Goal: Information Seeking & Learning: Learn about a topic

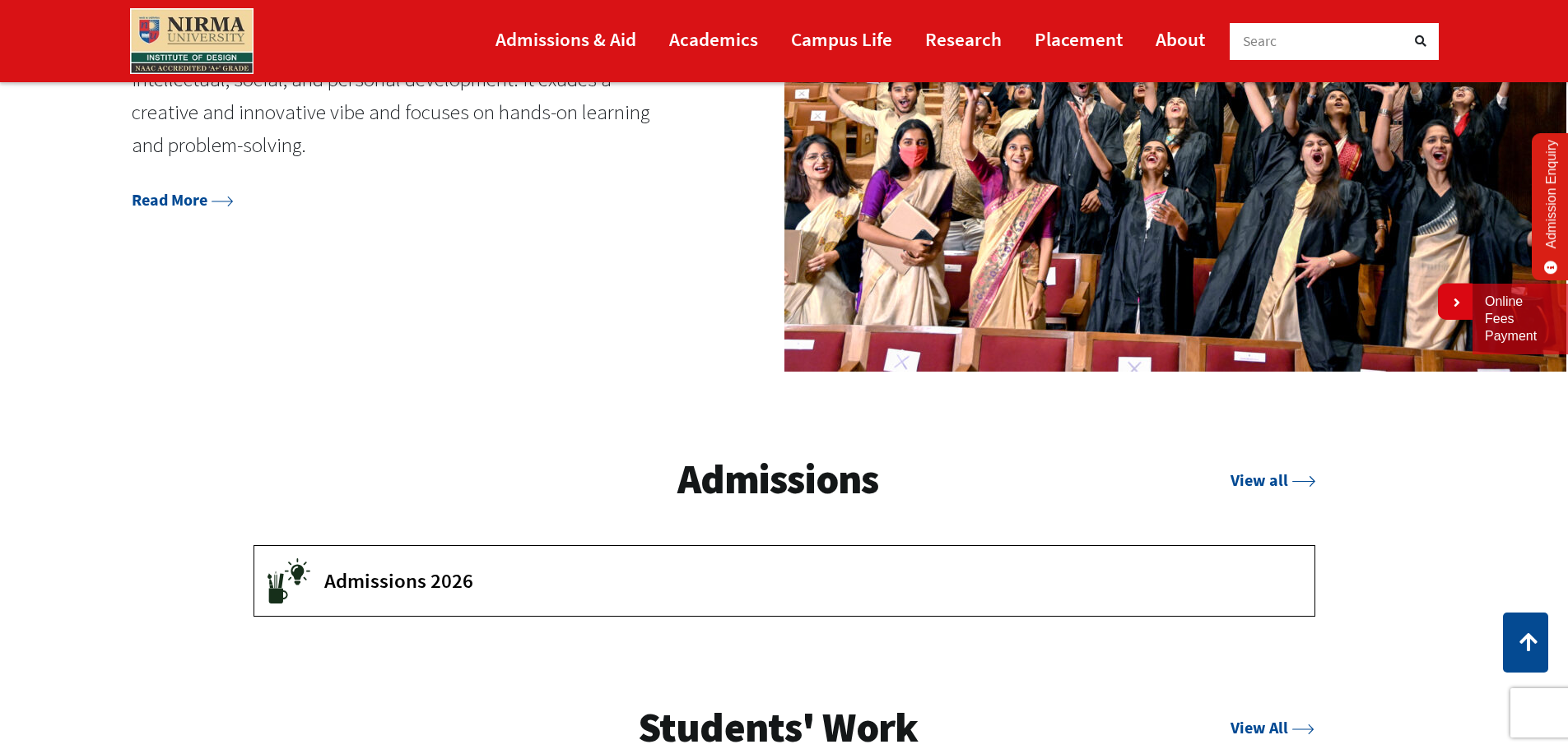
scroll to position [2550, 0]
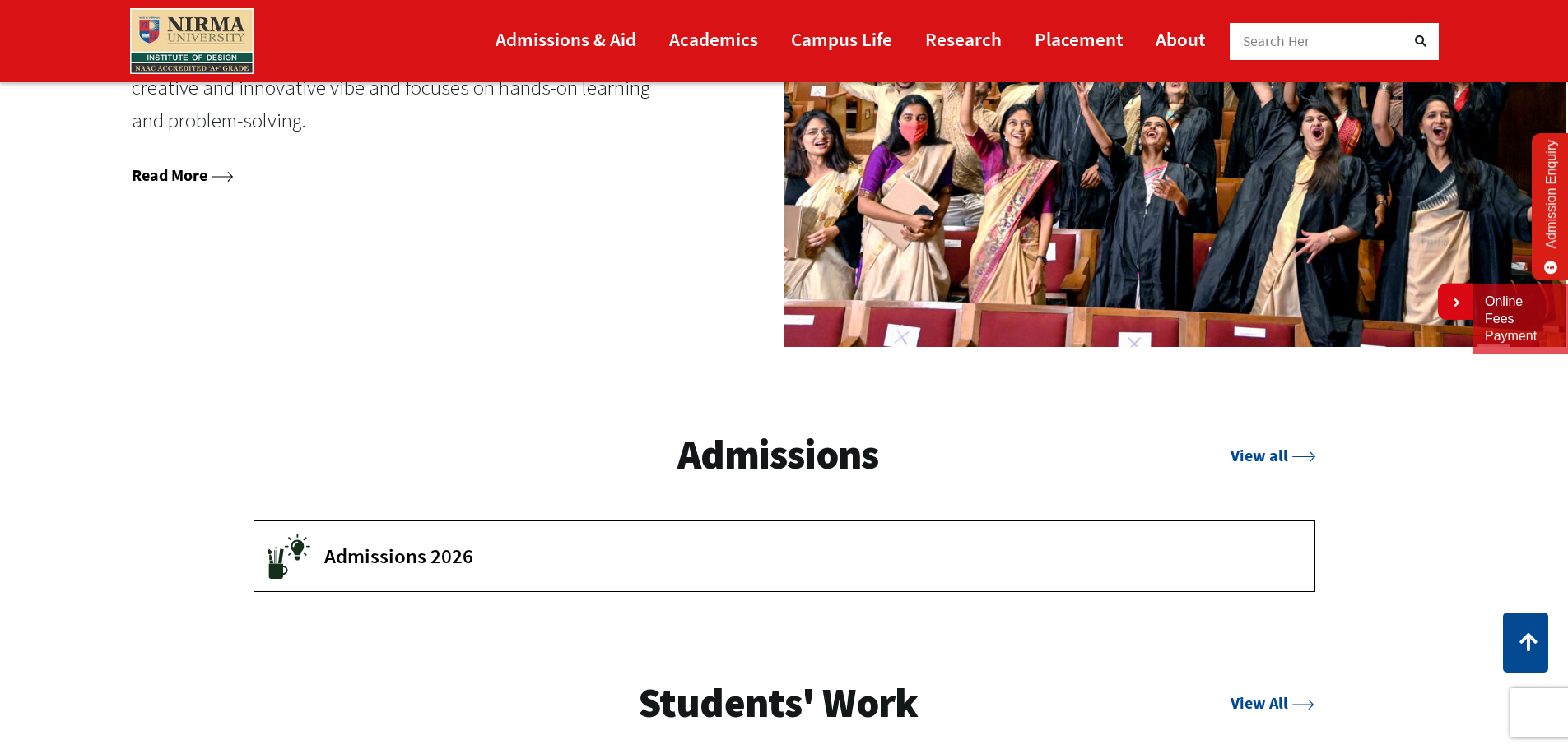
click at [202, 182] on link "Read More" at bounding box center [183, 175] width 102 height 21
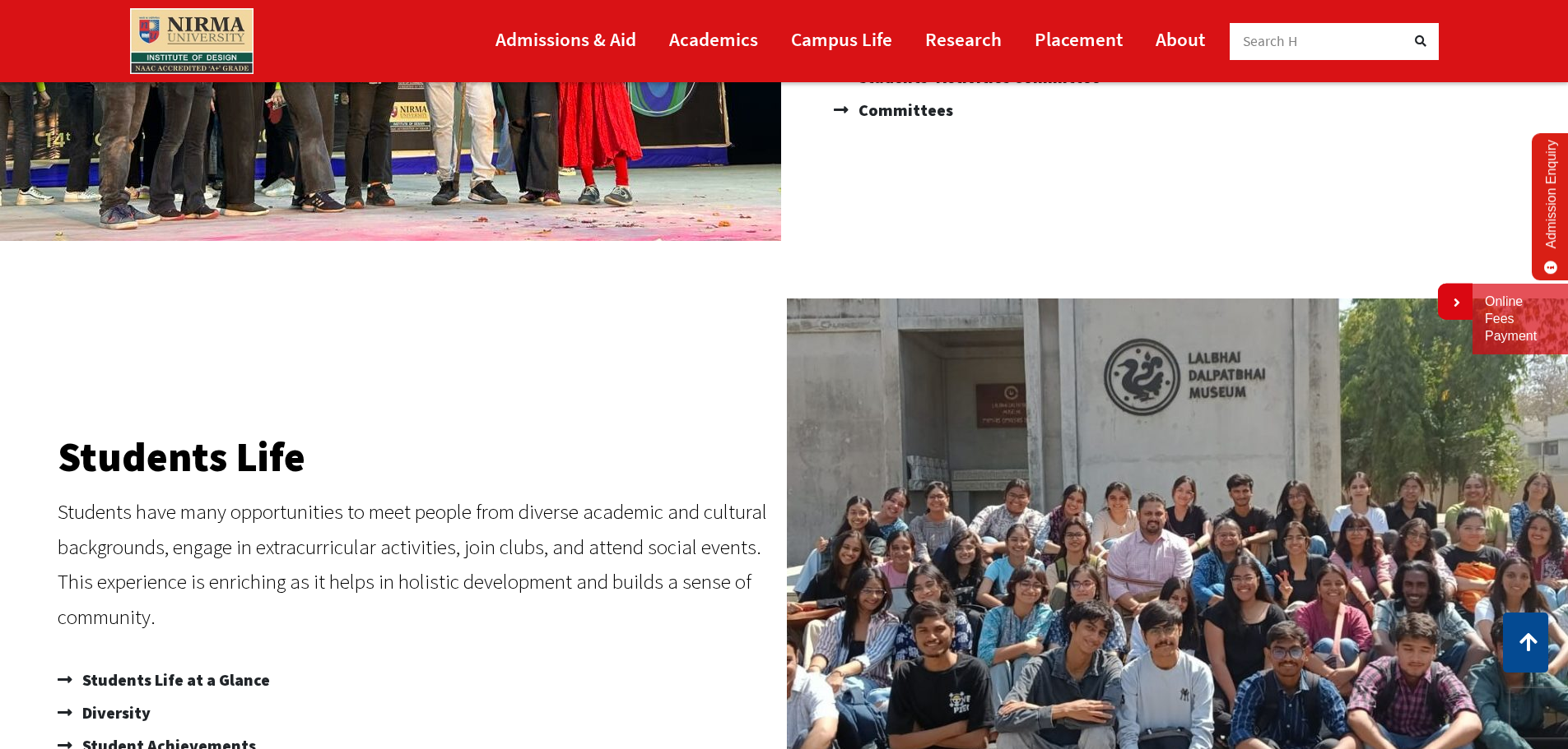
scroll to position [411, 0]
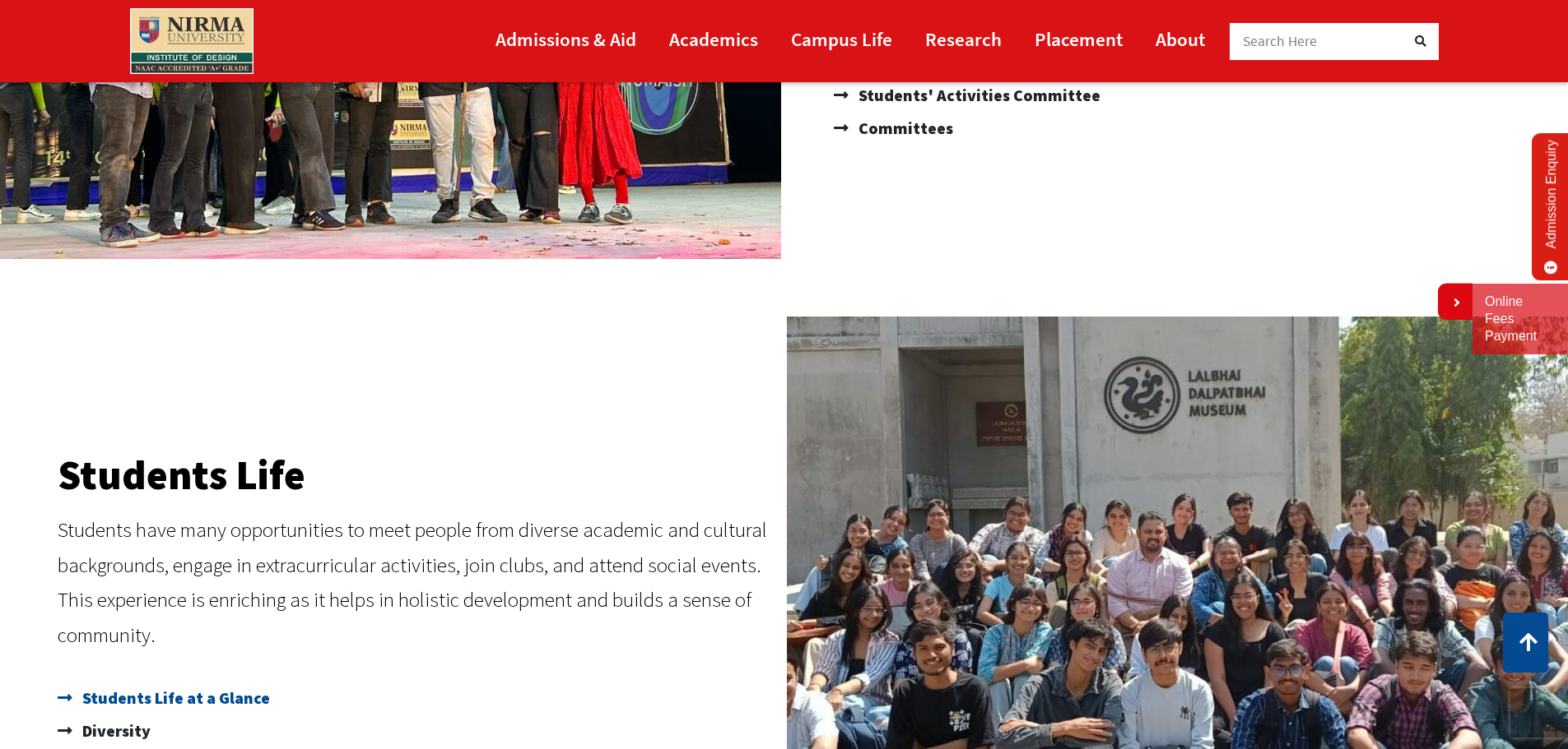
click at [204, 708] on span "Students Life at a Glance" at bounding box center [174, 698] width 192 height 33
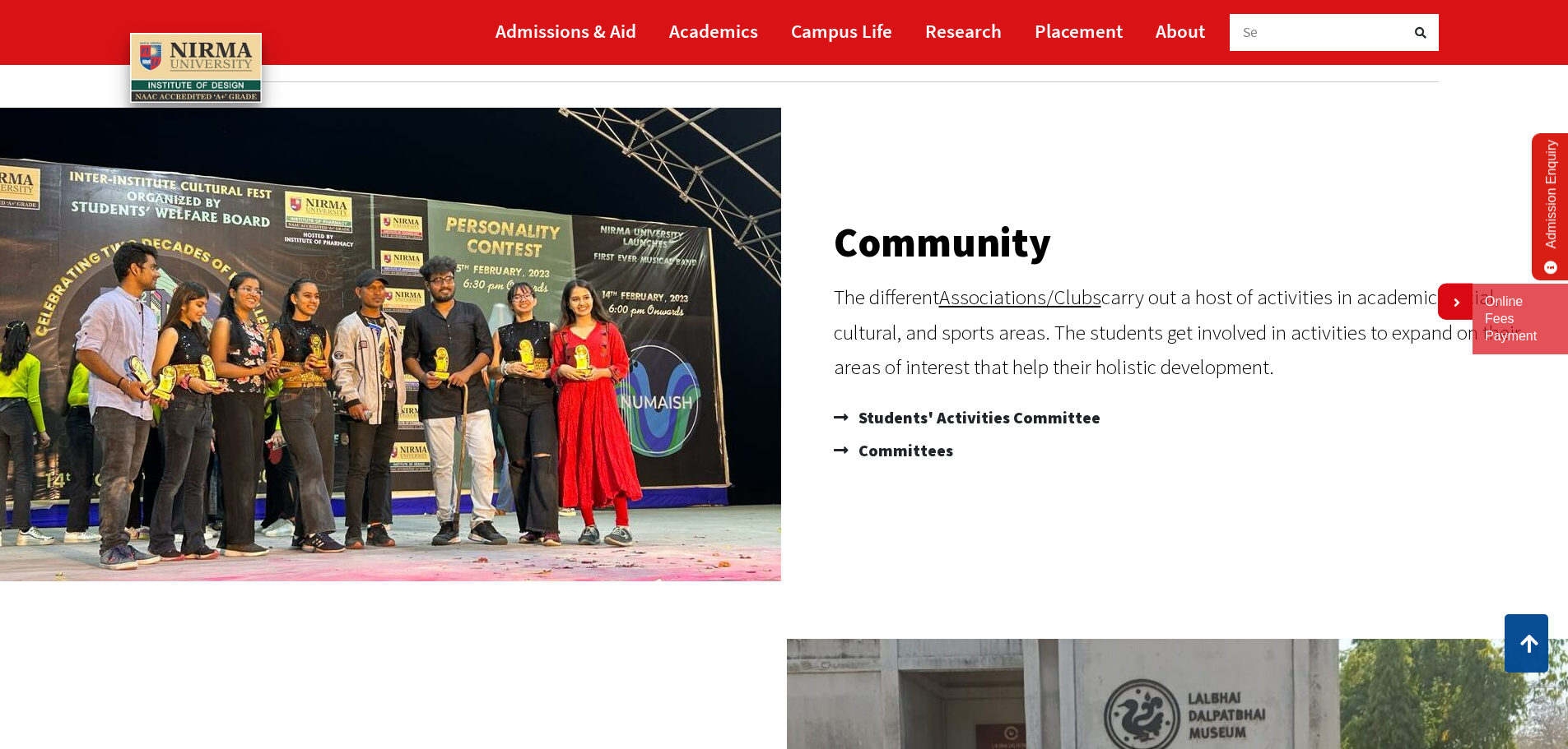
scroll to position [0, 0]
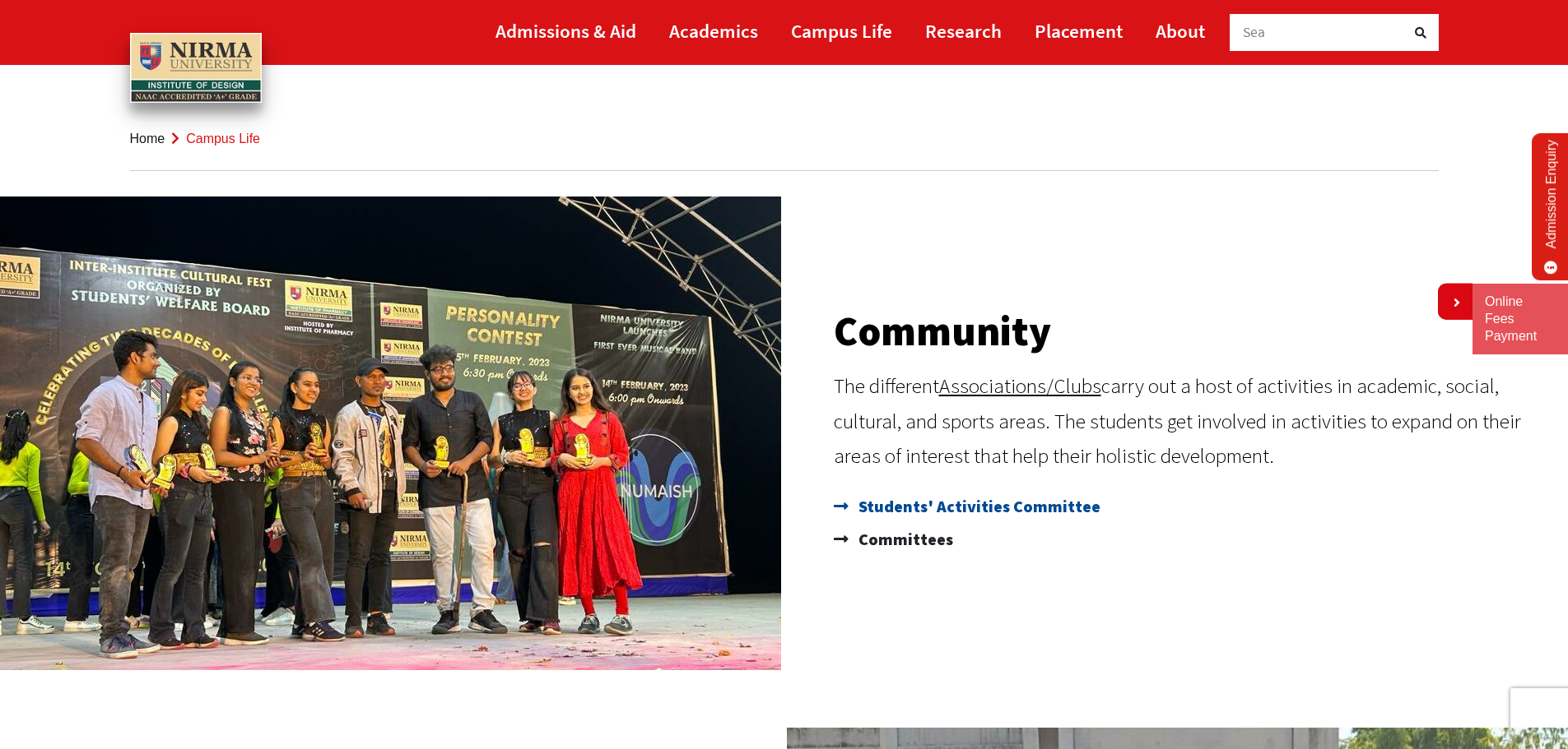
click at [979, 504] on span "Students' Activities Committee" at bounding box center [977, 507] width 246 height 33
click at [937, 535] on span "Committees" at bounding box center [903, 540] width 99 height 33
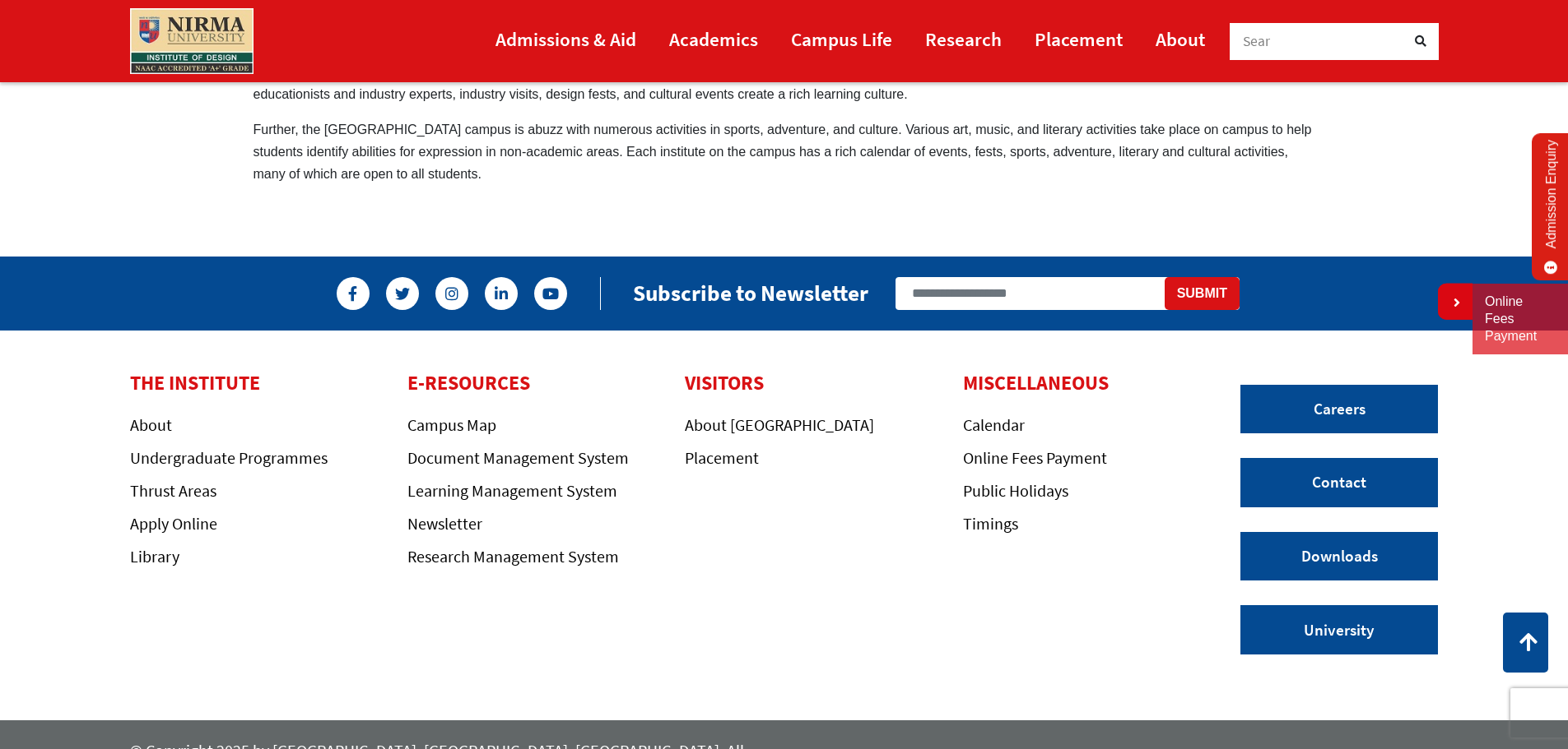
scroll to position [823, 0]
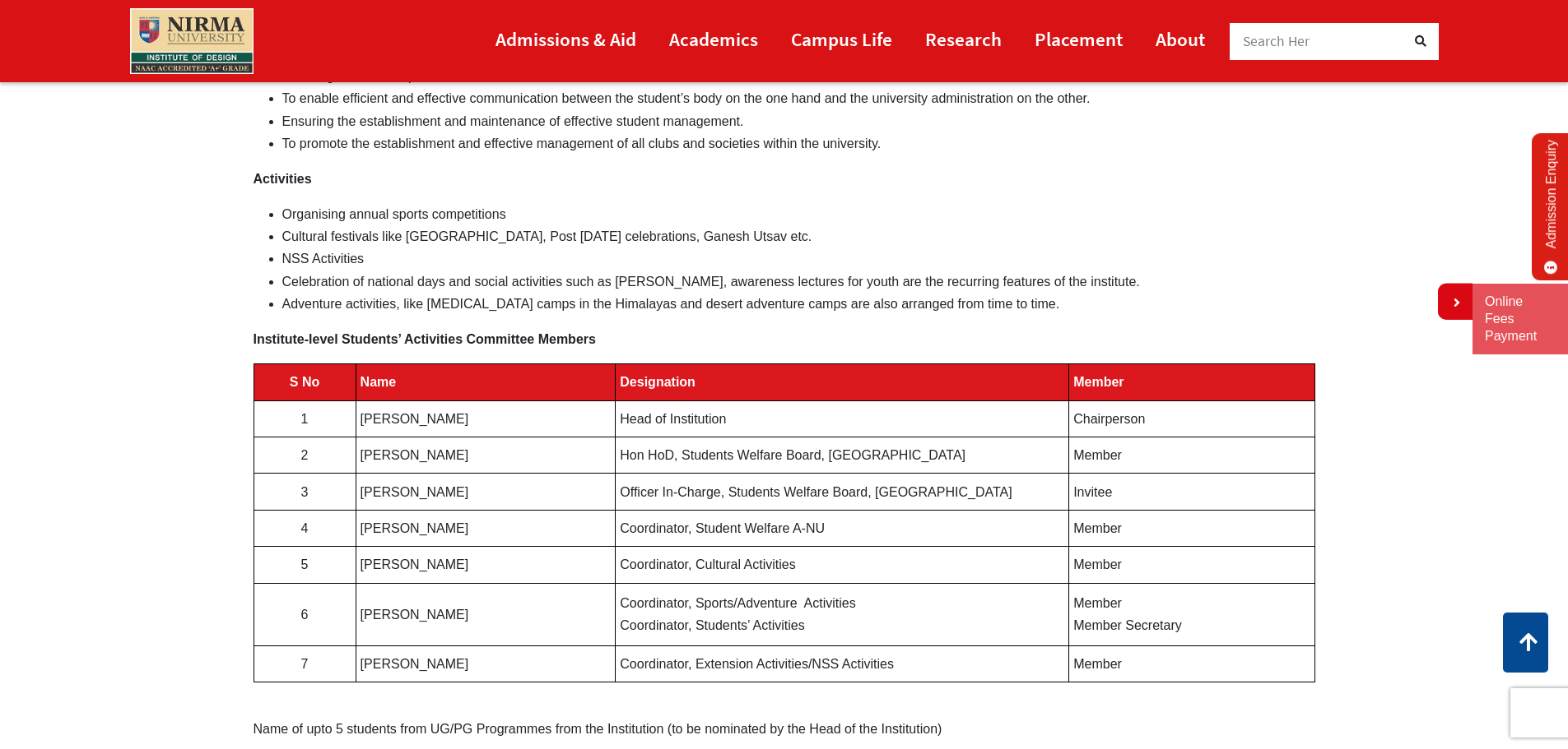
scroll to position [823, 0]
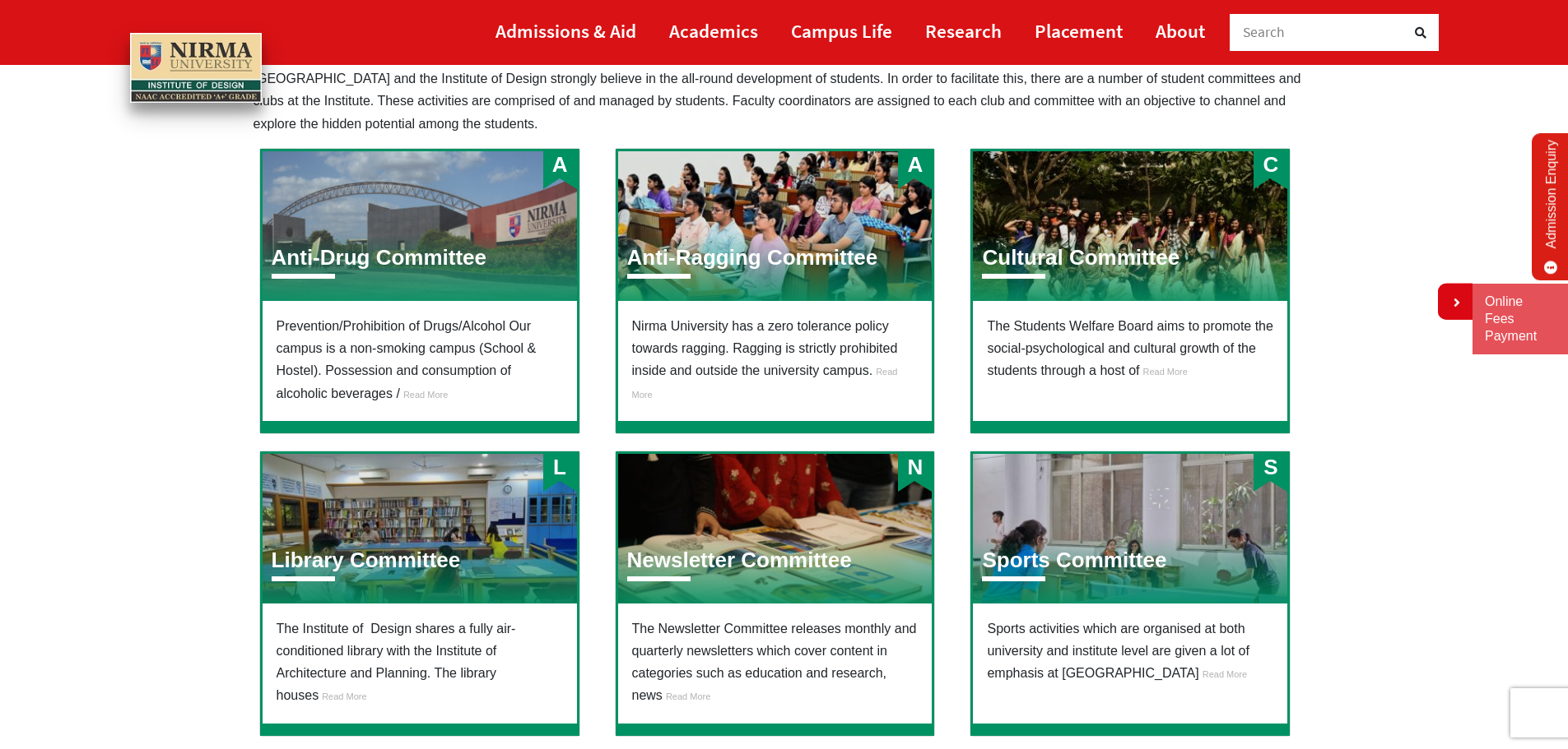
scroll to position [411, 0]
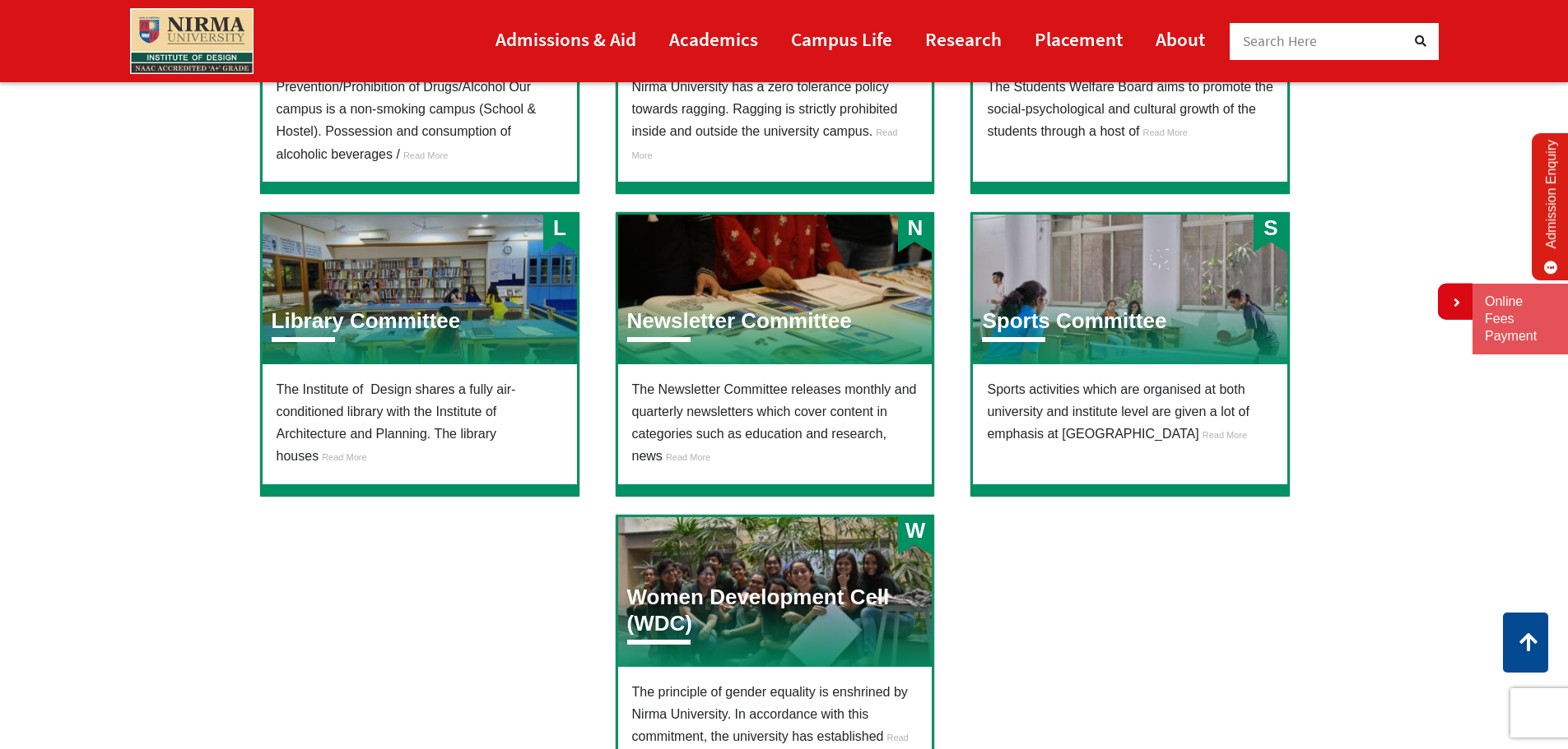
click at [821, 383] on li "The Newsletter Committee releases monthly and quarterly newsletters which cover…" at bounding box center [774, 423] width 286 height 90
click at [827, 276] on div "N Newsletter Committee" at bounding box center [774, 289] width 314 height 150
click at [848, 436] on li "The Newsletter Committee releases monthly and quarterly newsletters which cover…" at bounding box center [774, 423] width 286 height 90
click at [678, 457] on span "Read More" at bounding box center [687, 457] width 44 height 10
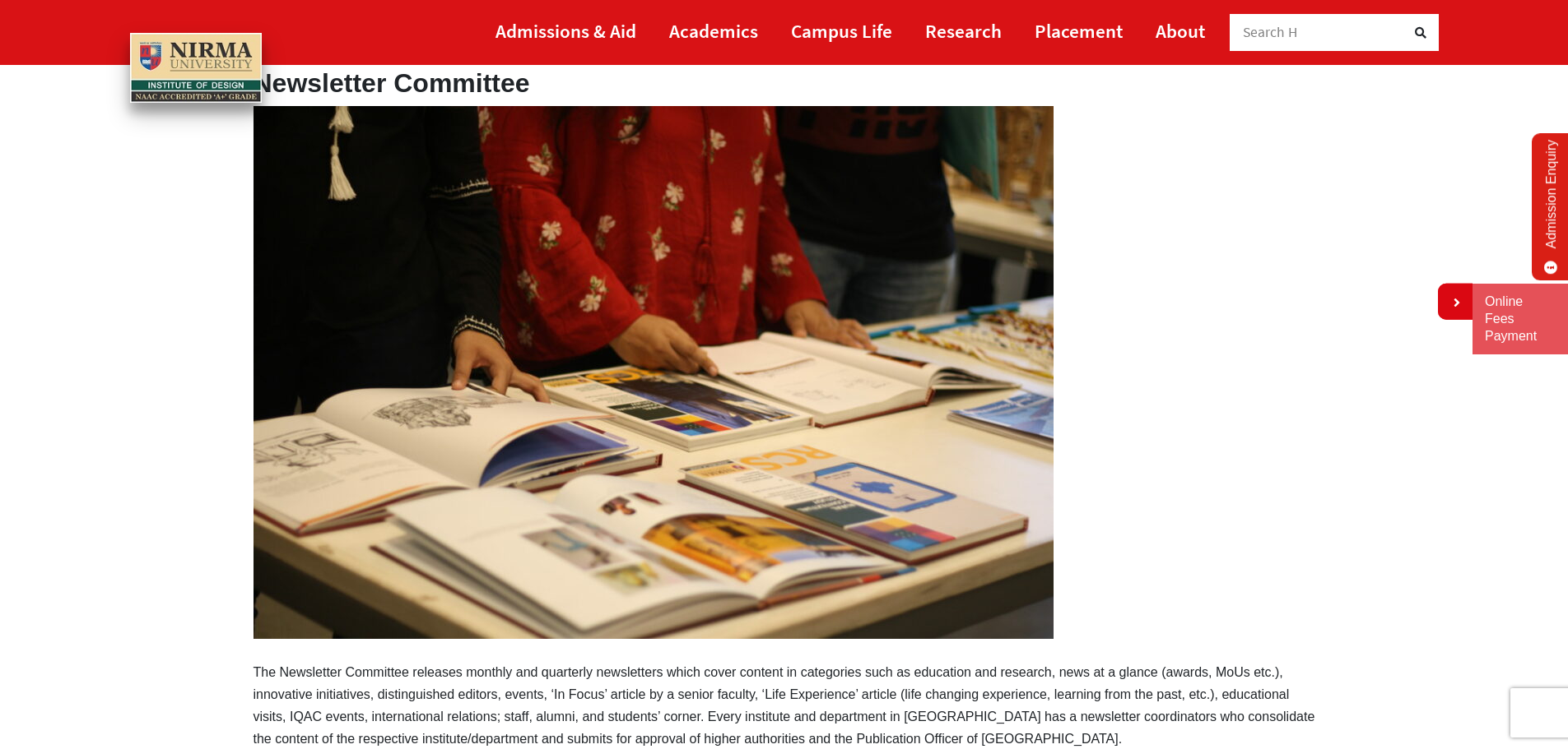
scroll to position [82, 0]
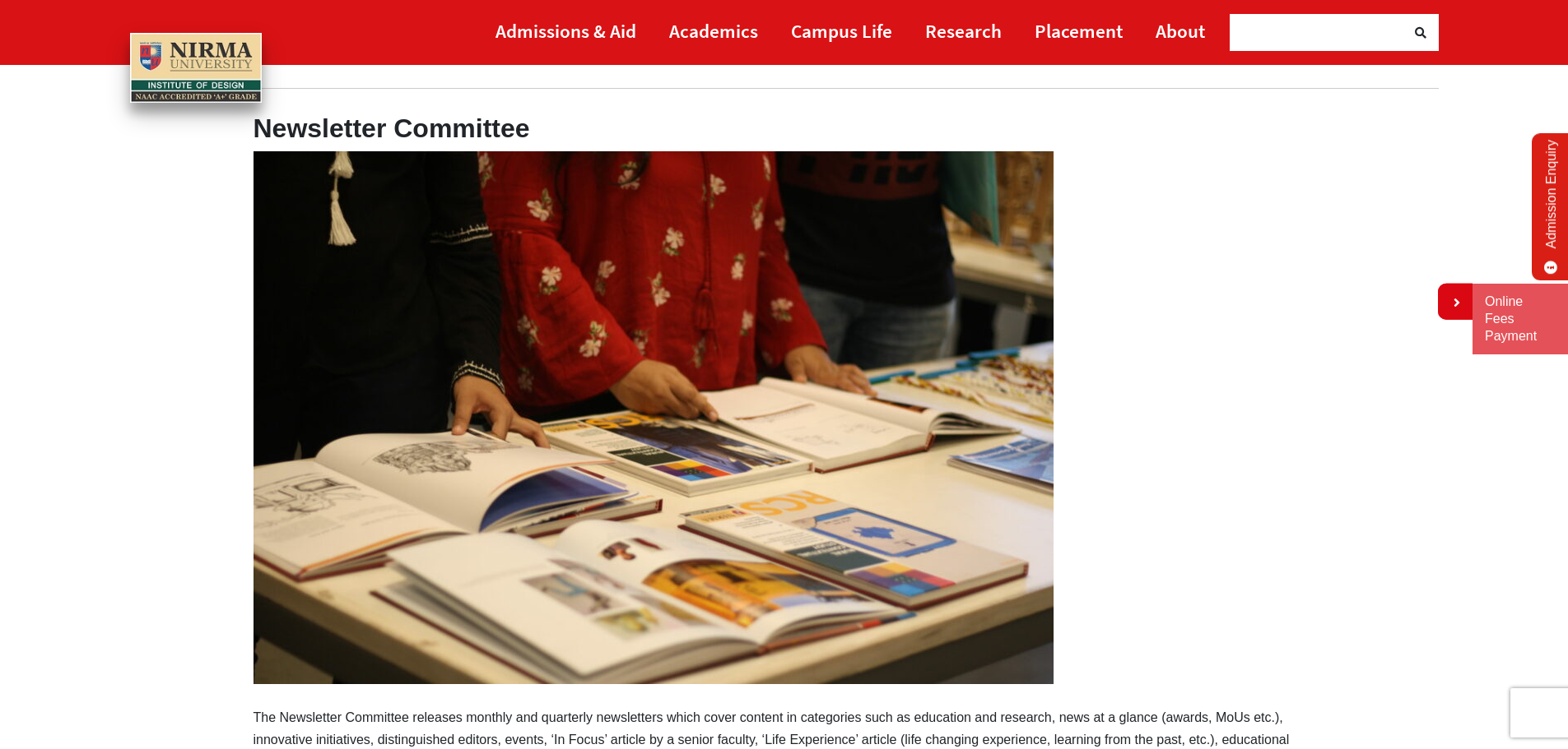
click at [687, 444] on img at bounding box center [653, 418] width 800 height 533
click at [688, 444] on img at bounding box center [653, 418] width 800 height 533
